Goal: Information Seeking & Learning: Understand process/instructions

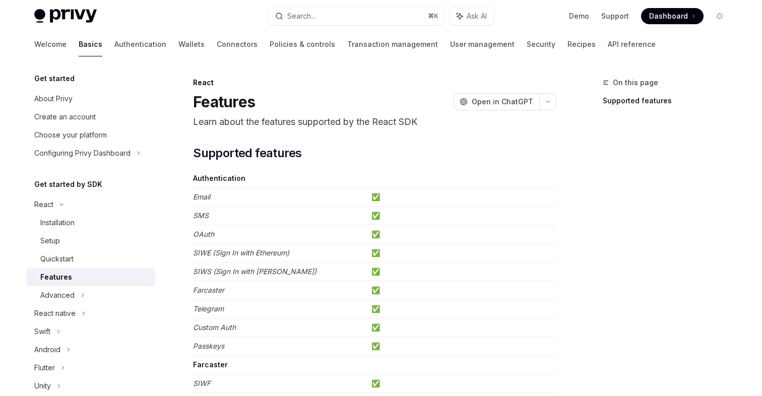
scroll to position [613, 0]
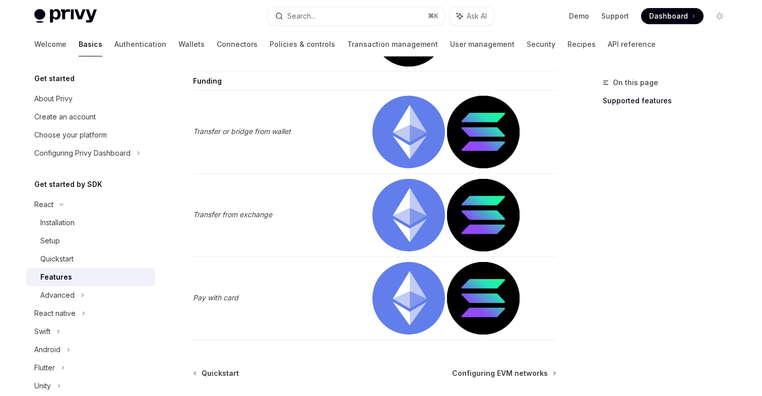
scroll to position [2197, 0]
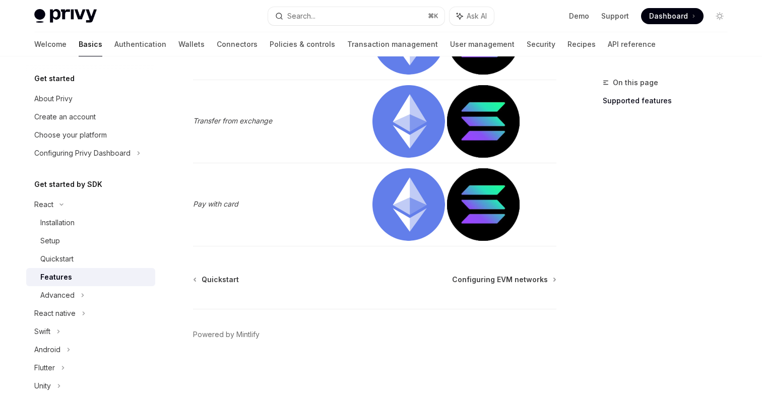
click at [193, 278] on div "Quickstart Configuring EVM networks" at bounding box center [374, 280] width 363 height 10
click at [209, 280] on span "Quickstart" at bounding box center [220, 280] width 37 height 10
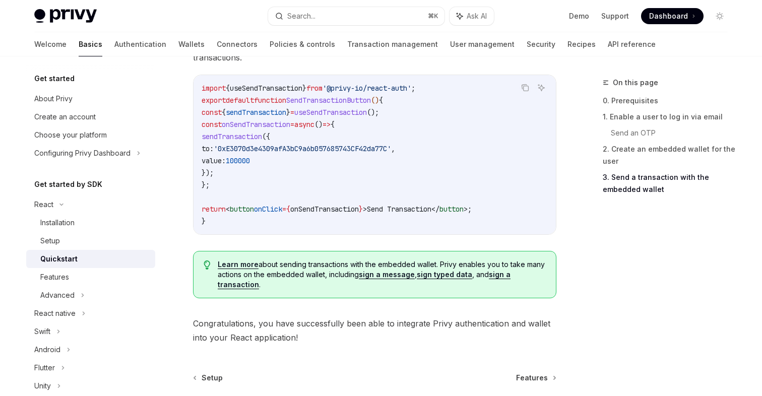
scroll to position [1068, 0]
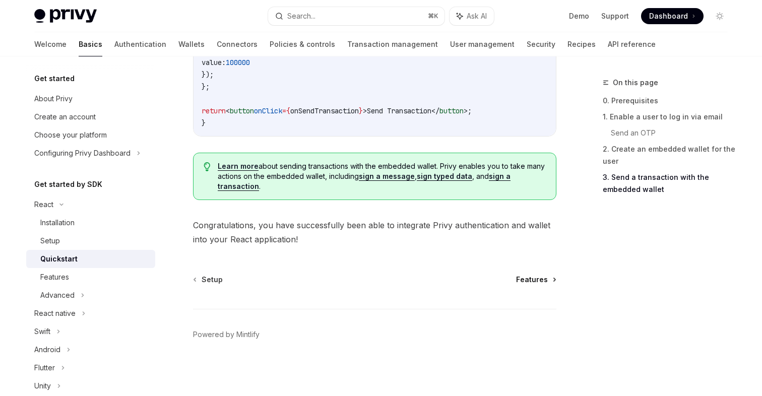
click at [525, 279] on span "Features" at bounding box center [532, 280] width 32 height 10
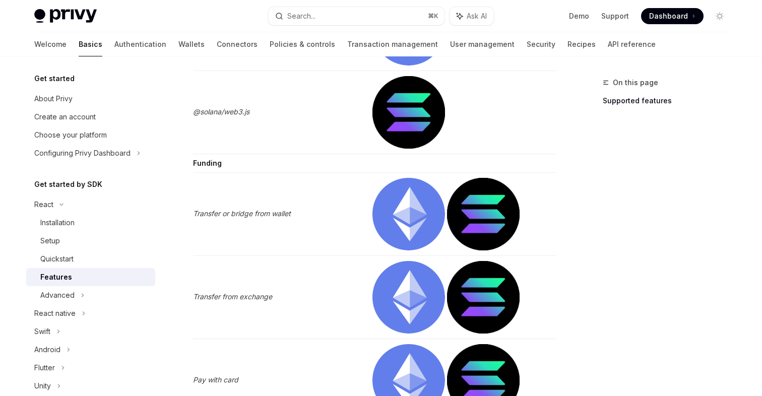
scroll to position [2197, 0]
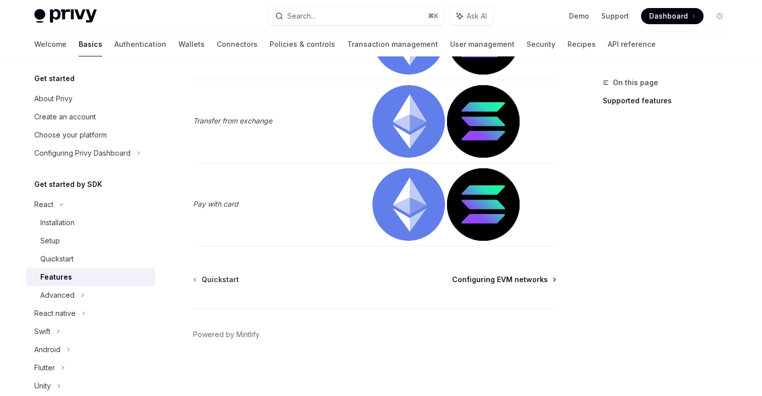
click at [522, 281] on span "Configuring EVM networks" at bounding box center [500, 280] width 96 height 10
type textarea "*"
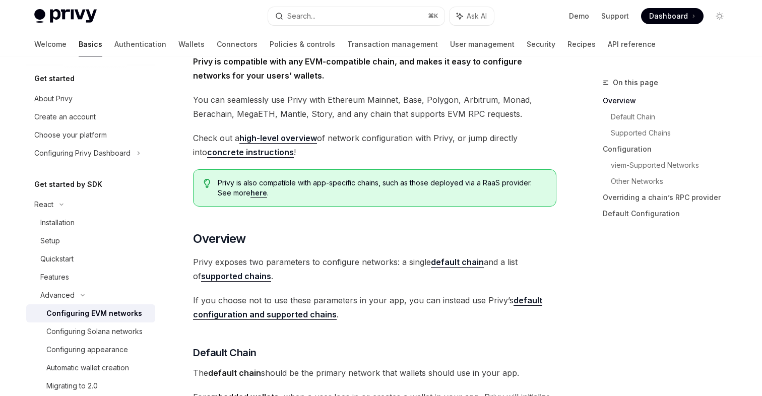
scroll to position [23, 0]
